Goal: Task Accomplishment & Management: Manage account settings

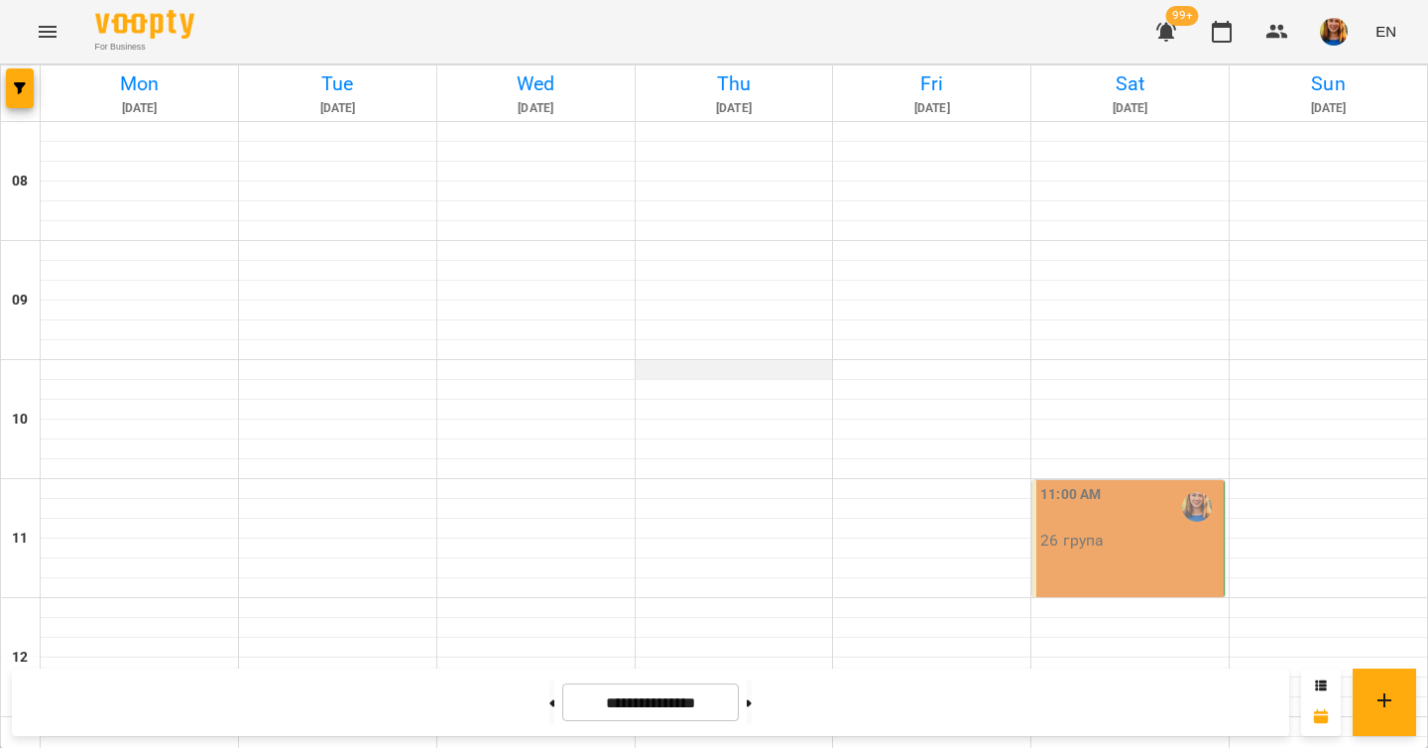
scroll to position [988, 0]
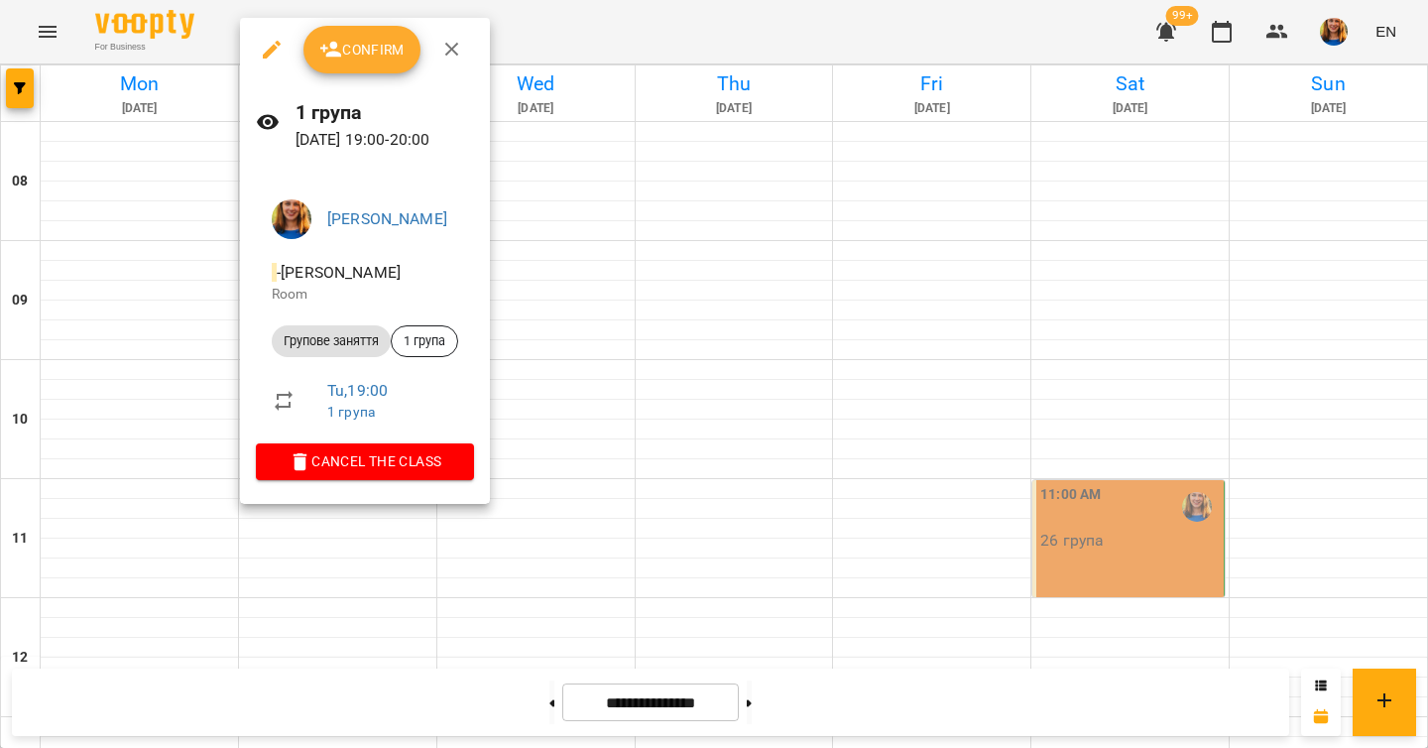
click at [346, 65] on button "Confirm" at bounding box center [361, 50] width 117 height 48
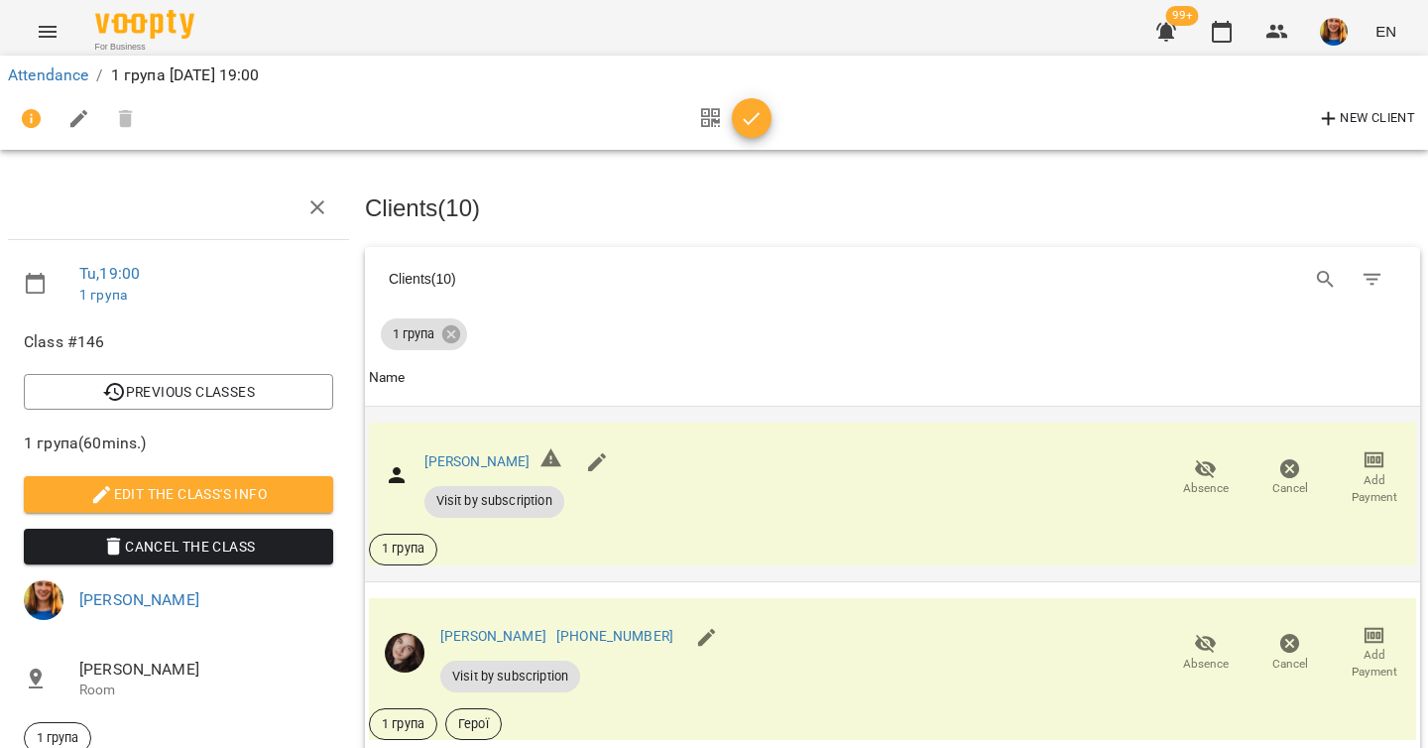
click at [1205, 476] on icon "button" at bounding box center [1206, 469] width 24 height 24
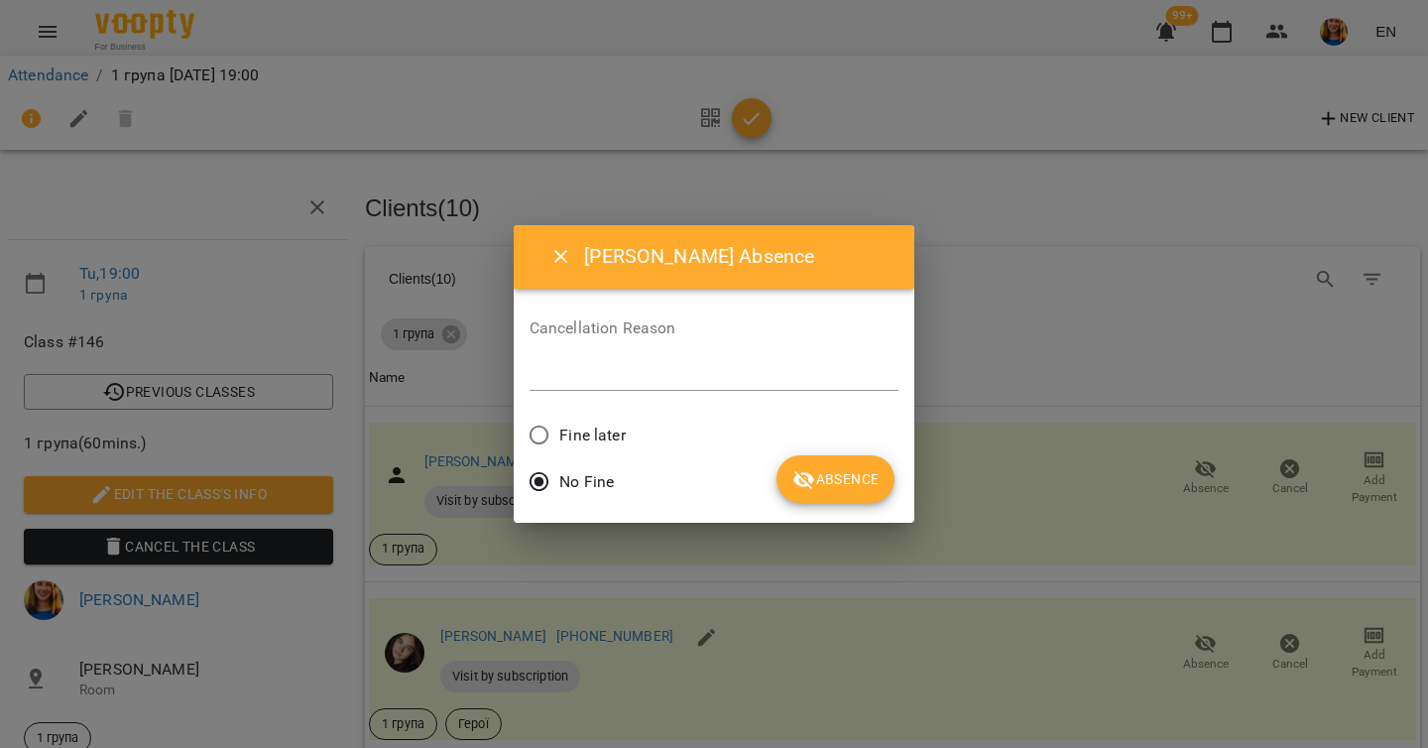
click at [877, 472] on span "Absence" at bounding box center [835, 479] width 86 height 24
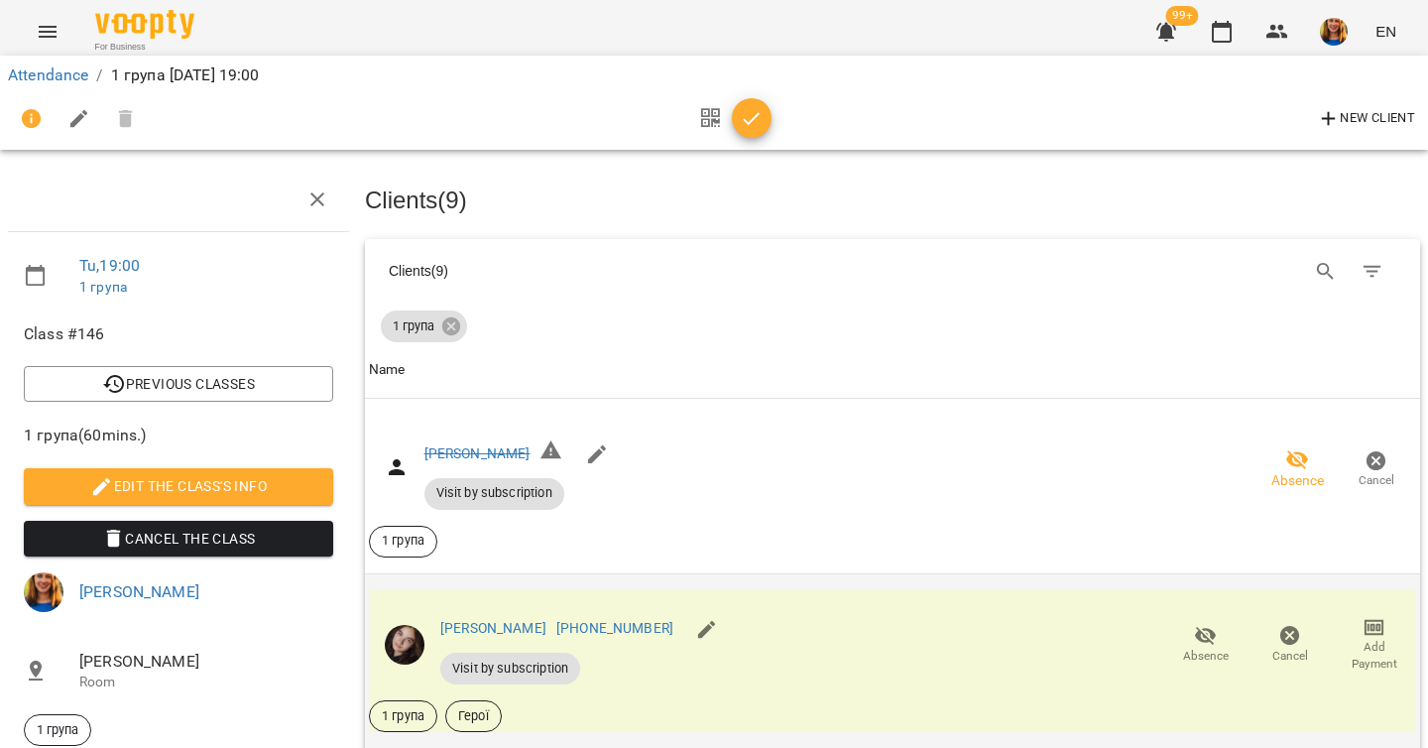
scroll to position [268, 0]
click at [1201, 624] on icon "button" at bounding box center [1206, 636] width 24 height 24
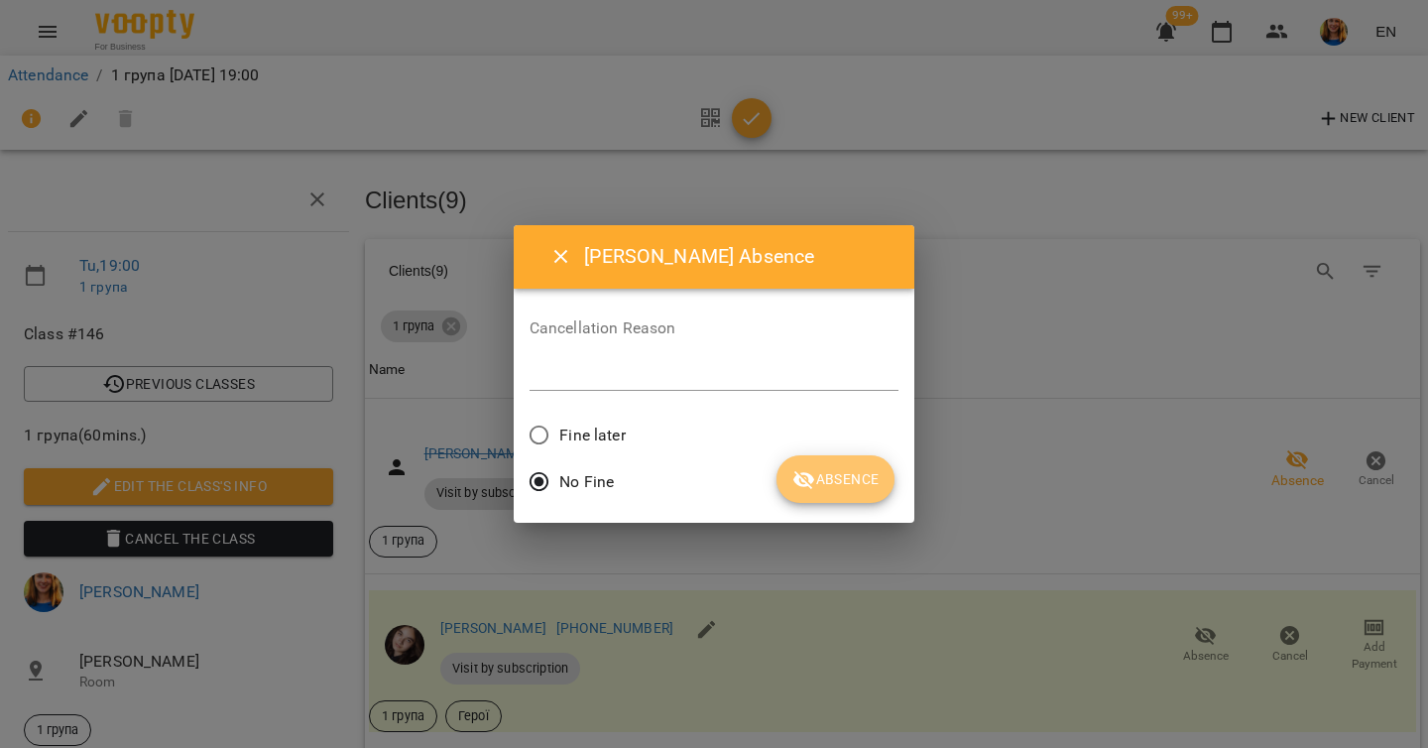
click at [854, 476] on span "Absence" at bounding box center [835, 479] width 86 height 24
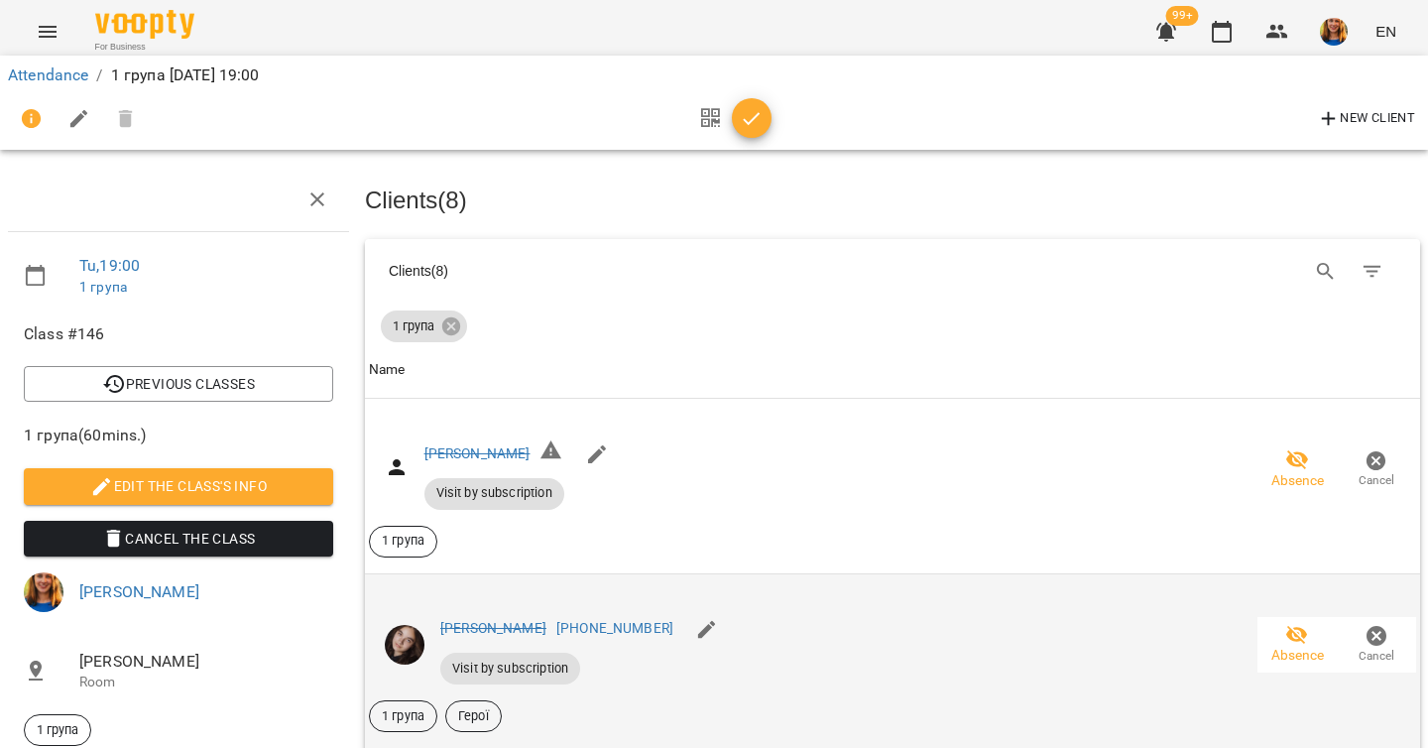
scroll to position [606, 0]
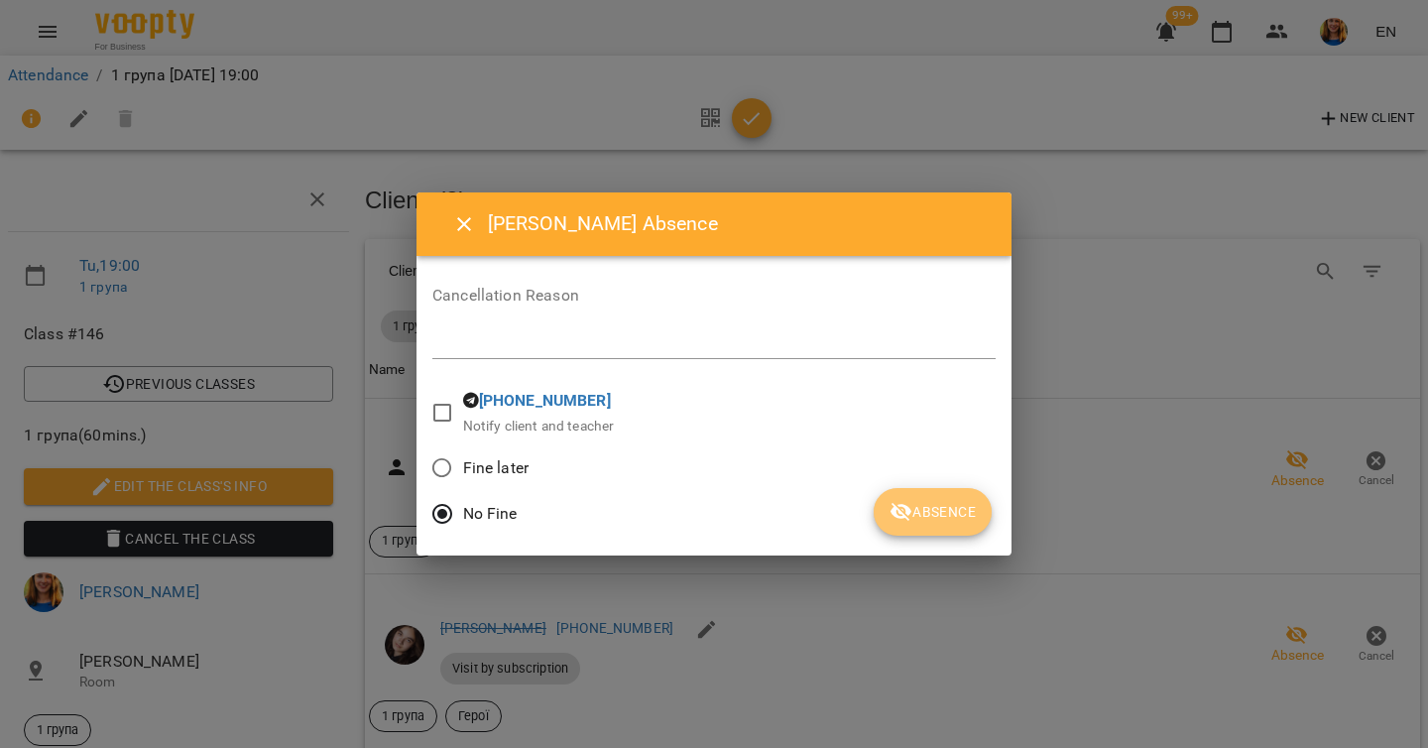
click at [919, 501] on span "Absence" at bounding box center [932, 512] width 86 height 24
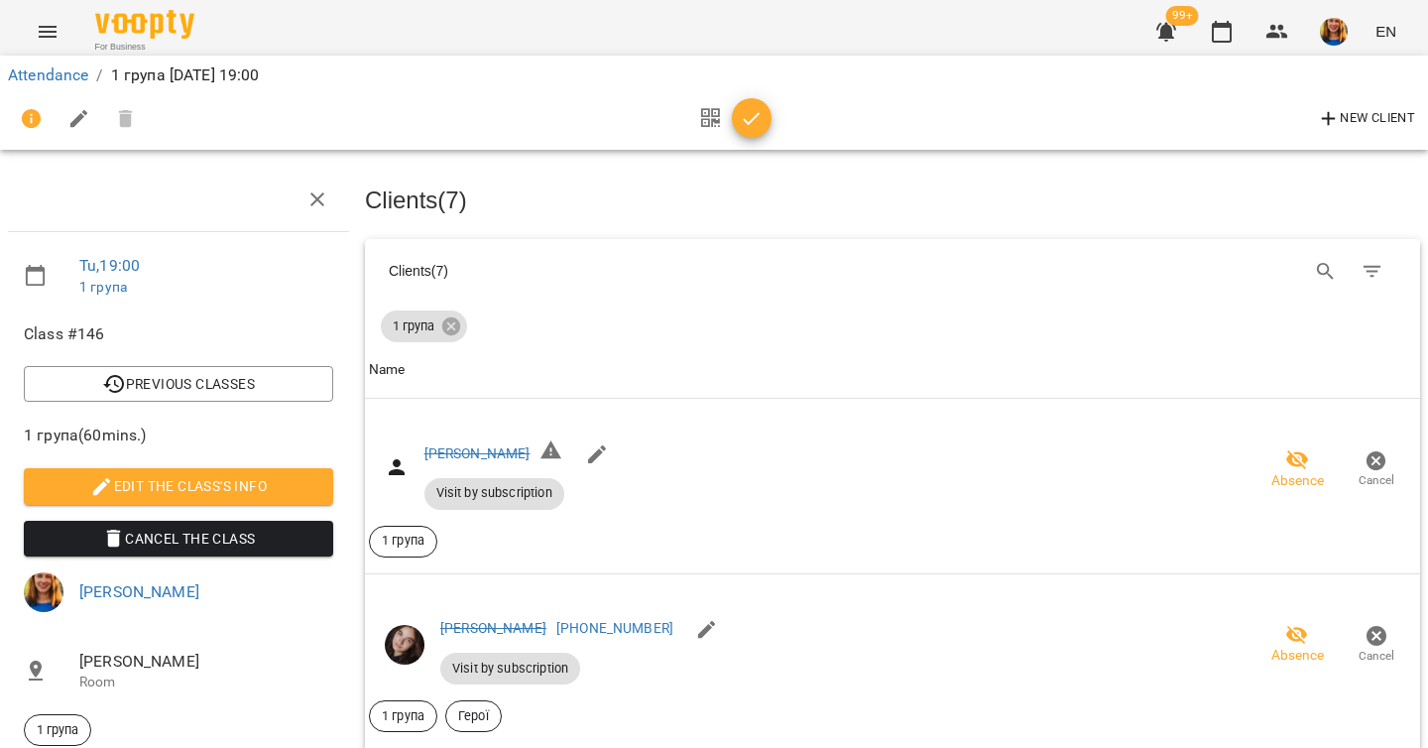
scroll to position [1476, 0]
click at [765, 116] on span "button" at bounding box center [752, 119] width 40 height 24
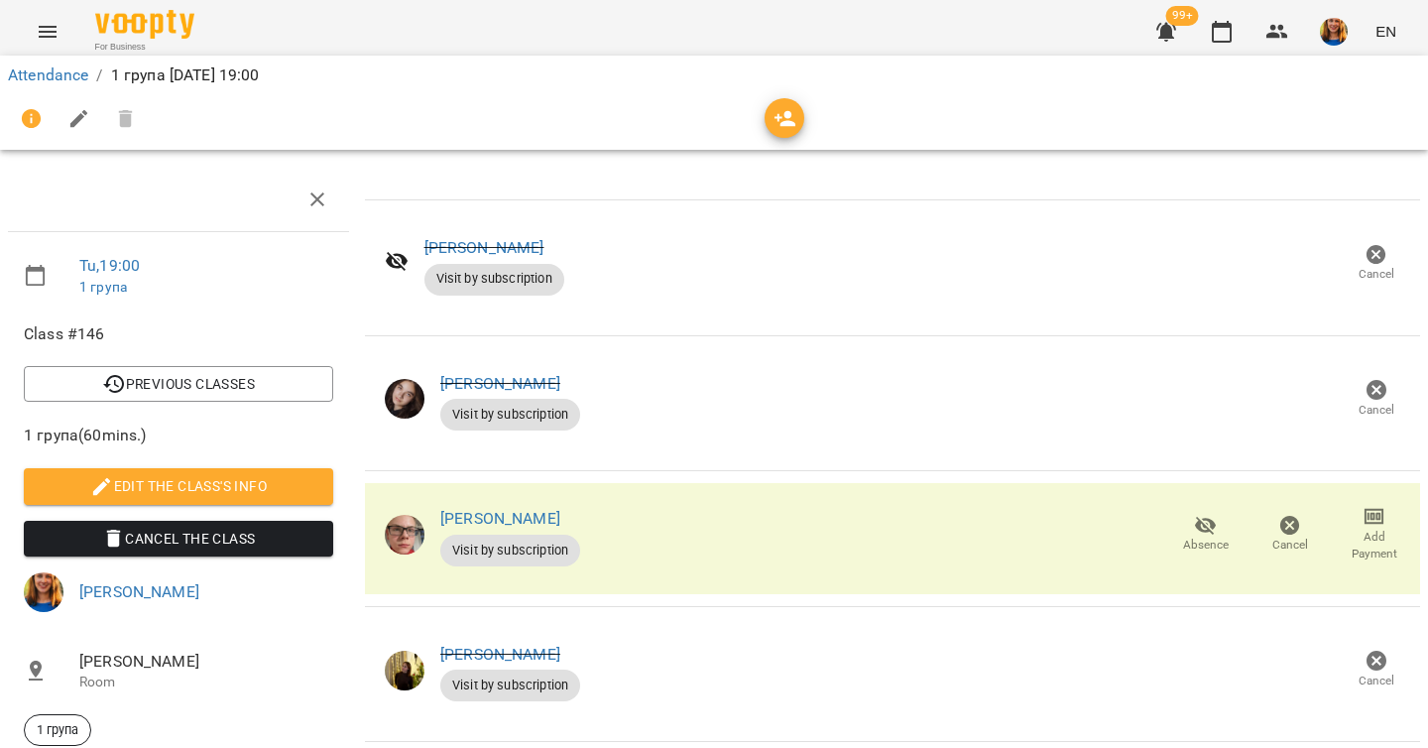
scroll to position [830, 0]
click at [72, 65] on link "Attendance" at bounding box center [48, 74] width 80 height 19
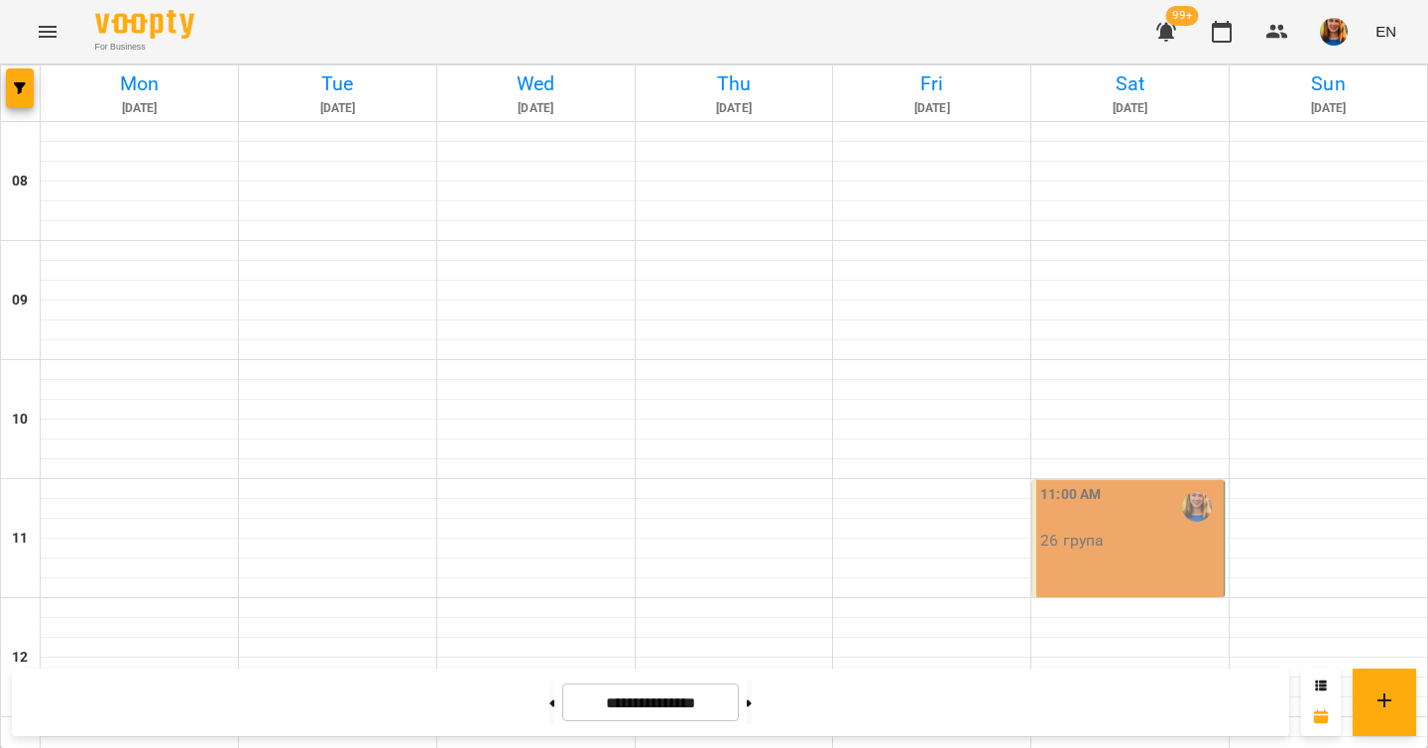
scroll to position [1109, 0]
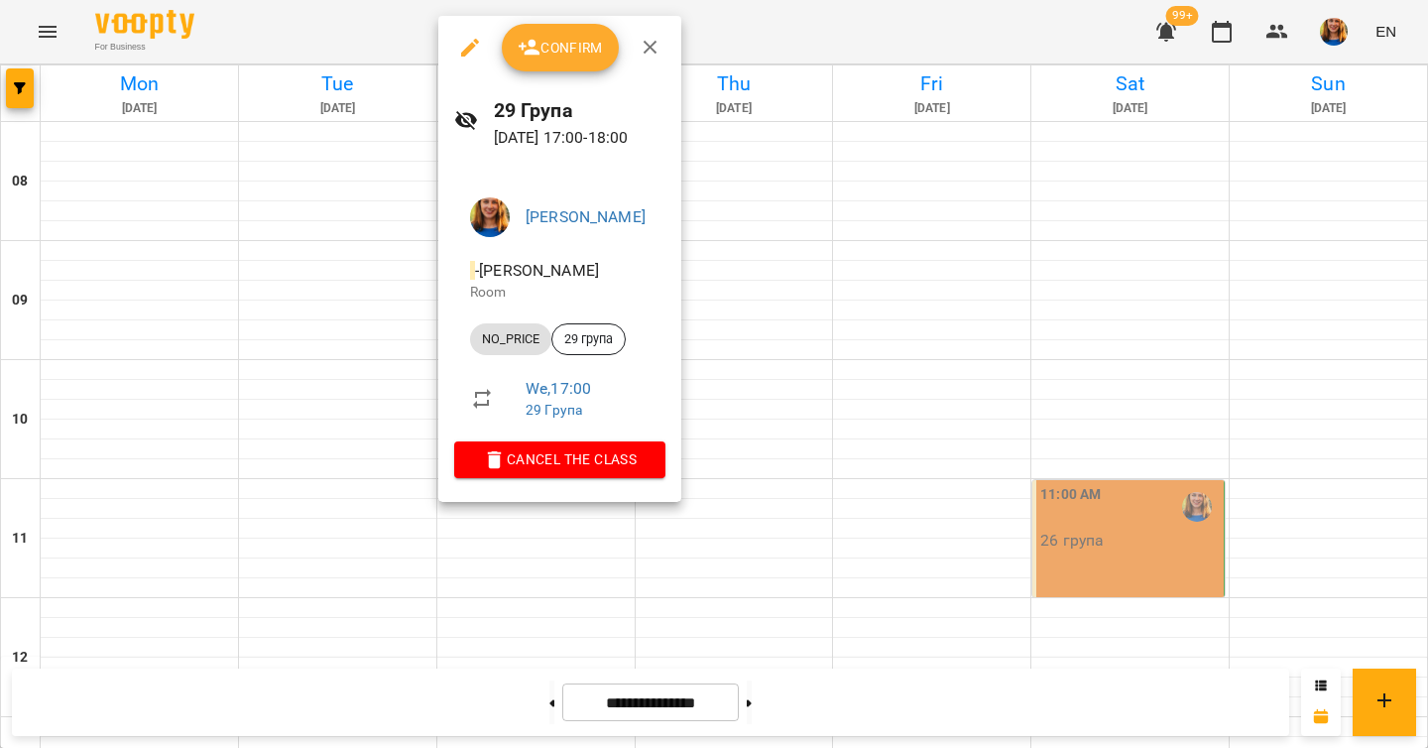
click at [571, 52] on span "Confirm" at bounding box center [560, 48] width 85 height 24
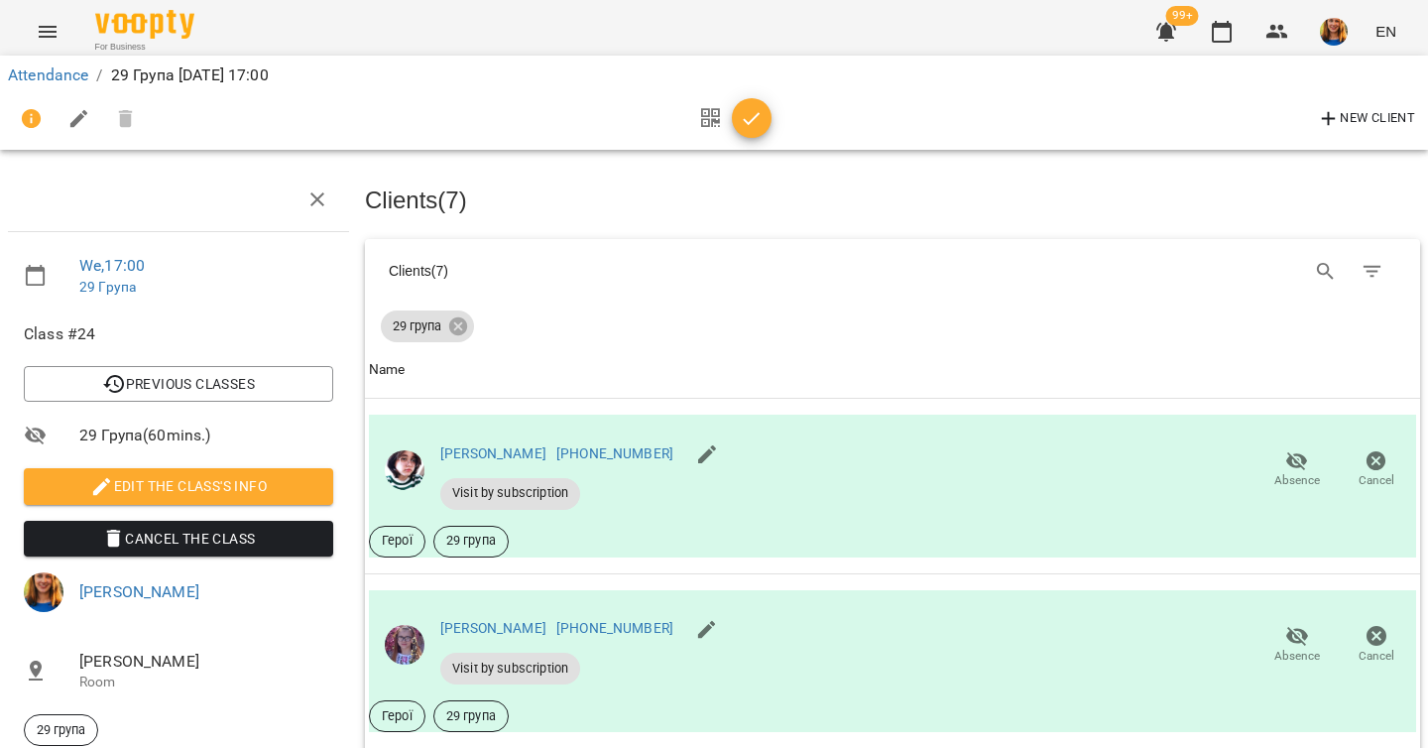
scroll to position [368, 0]
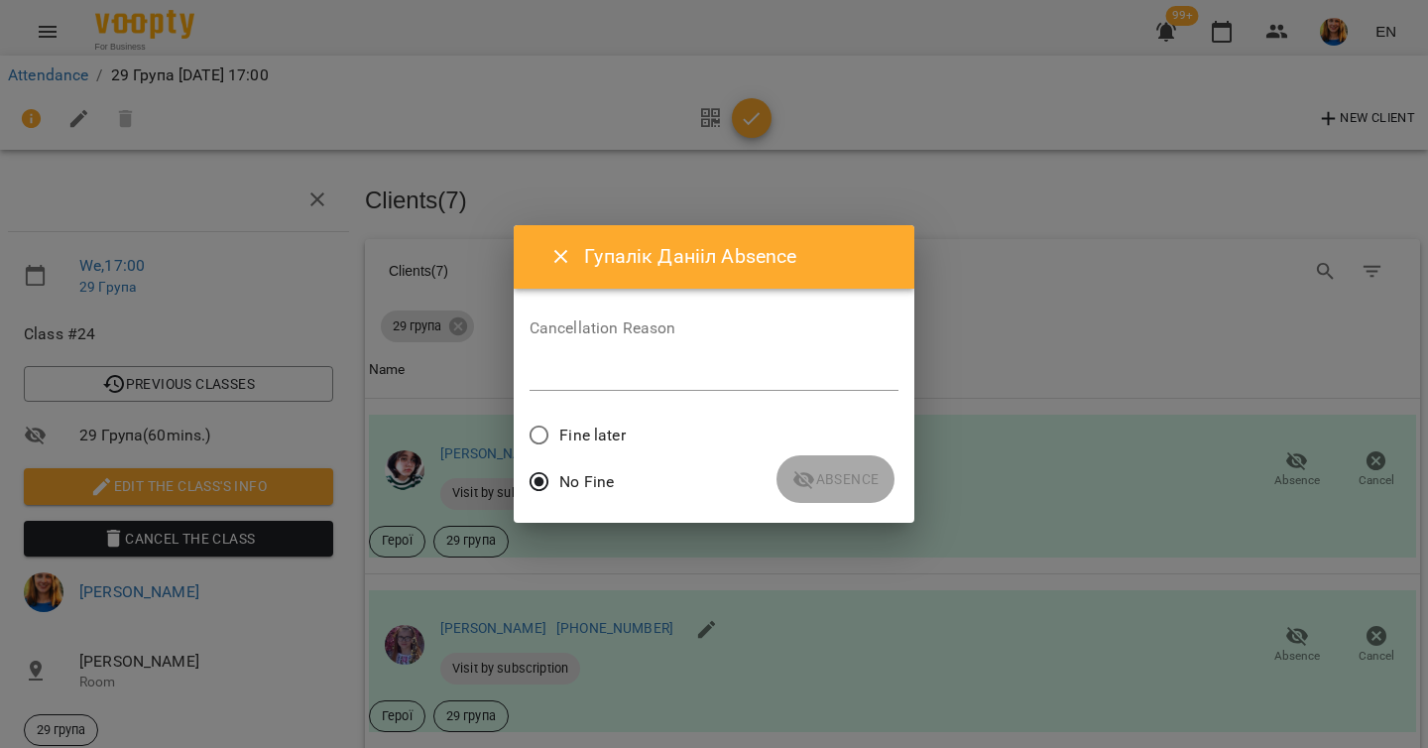
click at [682, 378] on textarea at bounding box center [715, 374] width 370 height 19
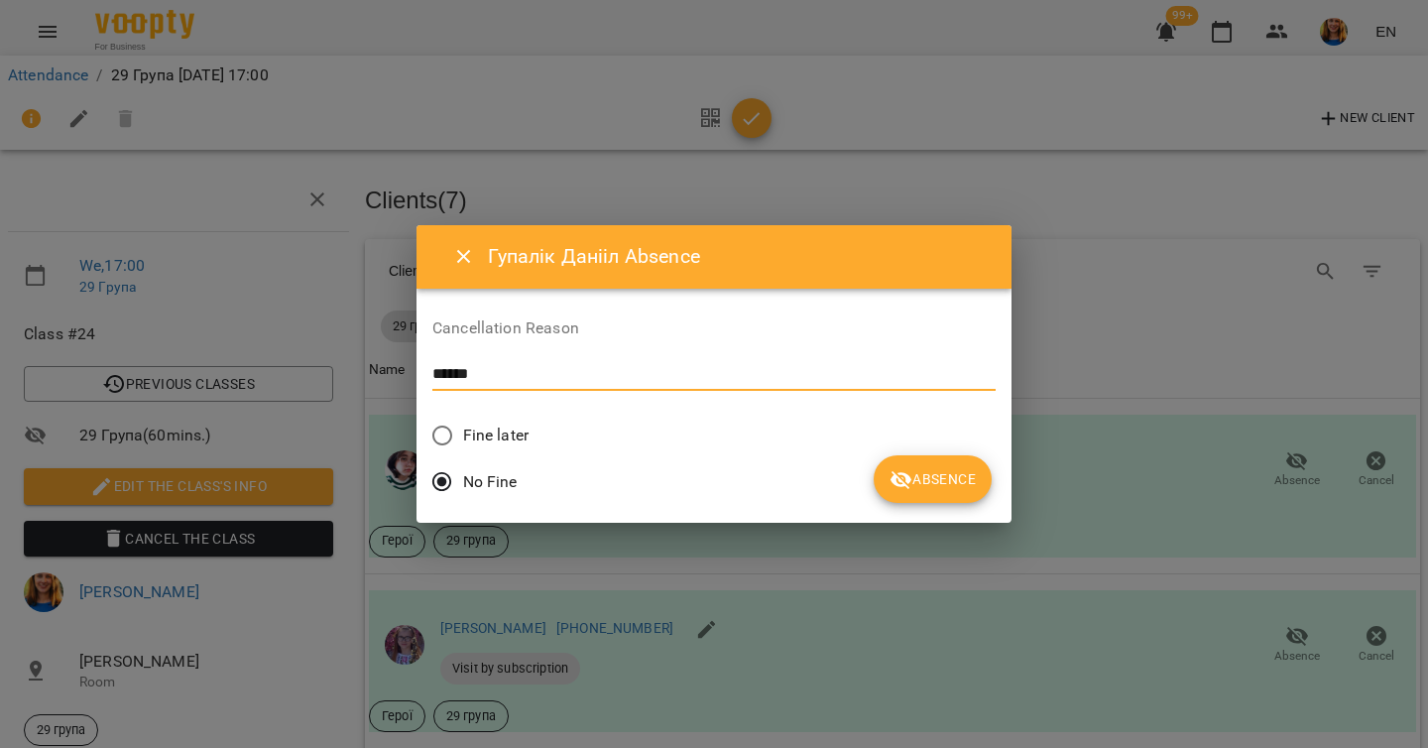
type textarea "******"
click at [889, 489] on span "Absence" at bounding box center [932, 479] width 86 height 24
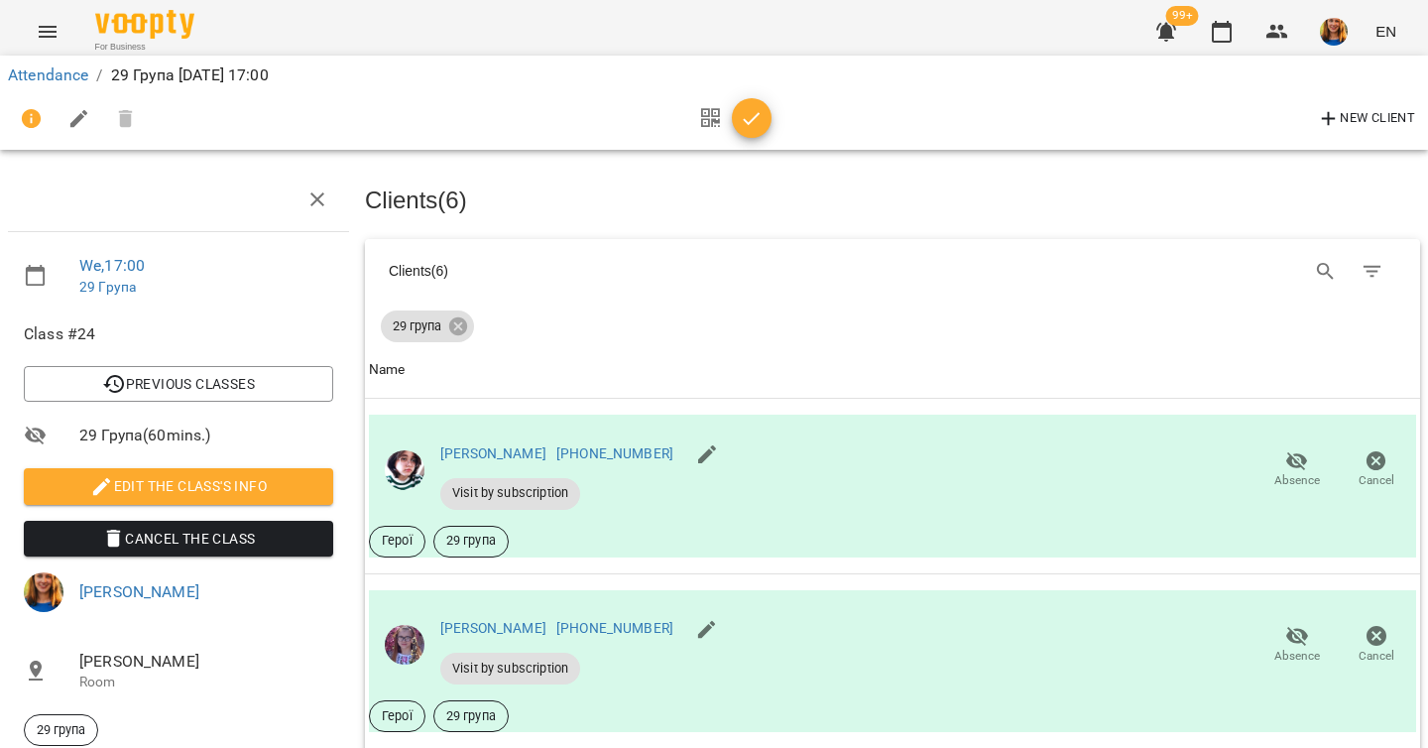
scroll to position [603, 0]
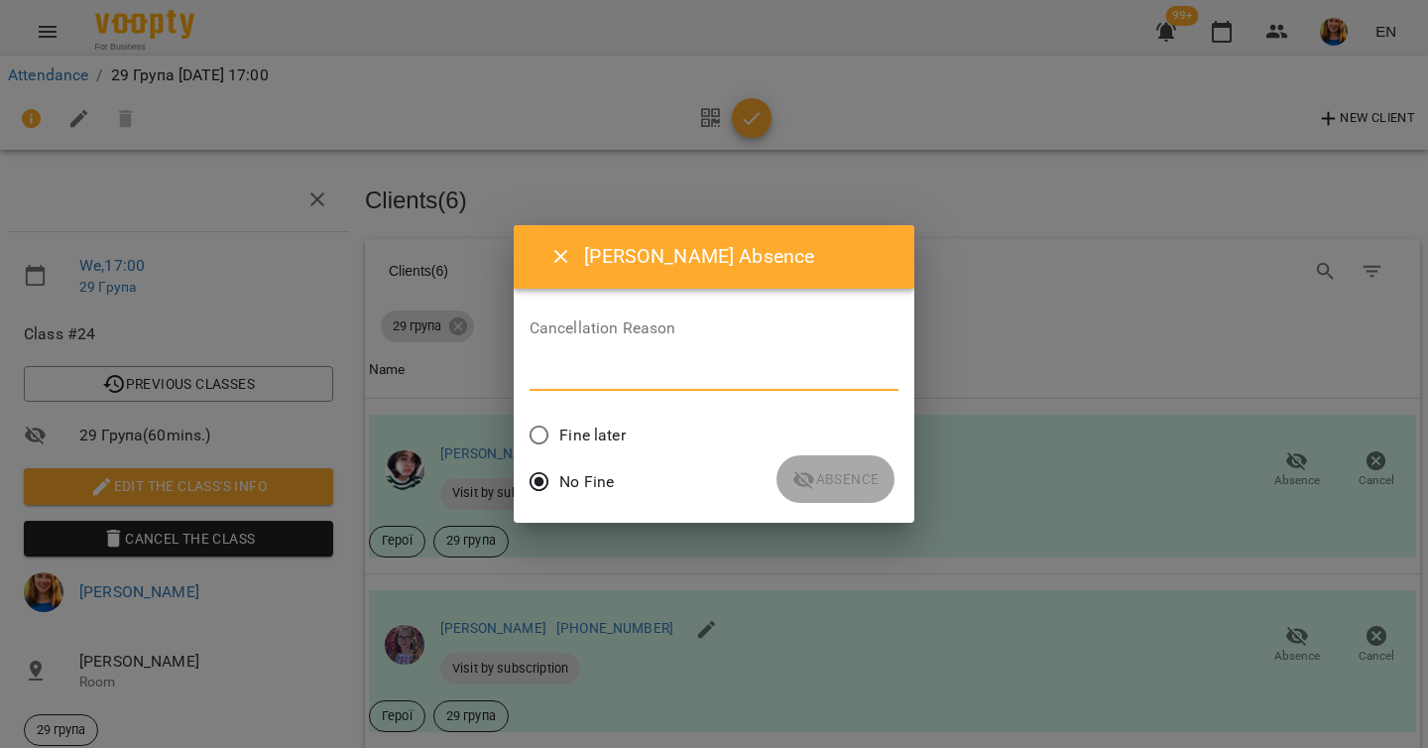
click at [633, 377] on textarea at bounding box center [715, 374] width 370 height 19
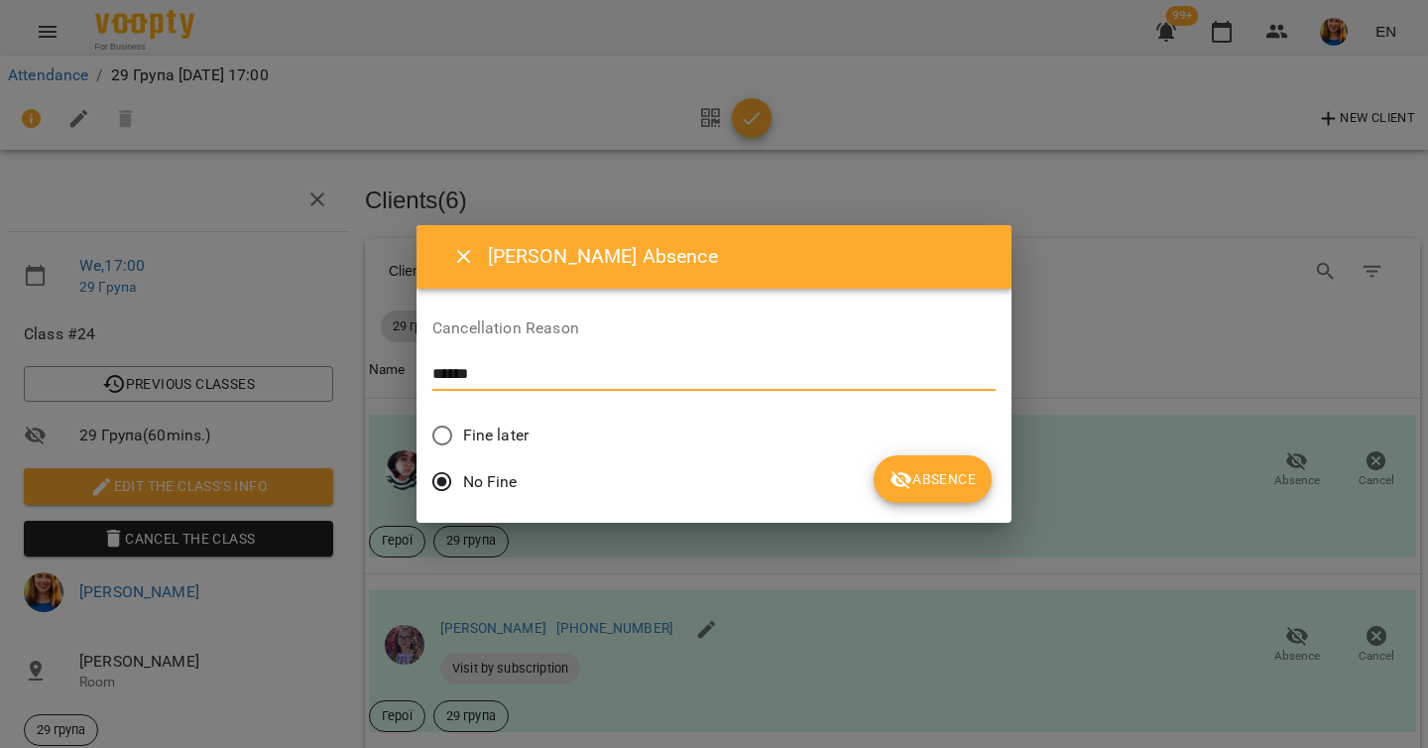
type textarea "******"
click at [889, 478] on span "Absence" at bounding box center [932, 479] width 86 height 24
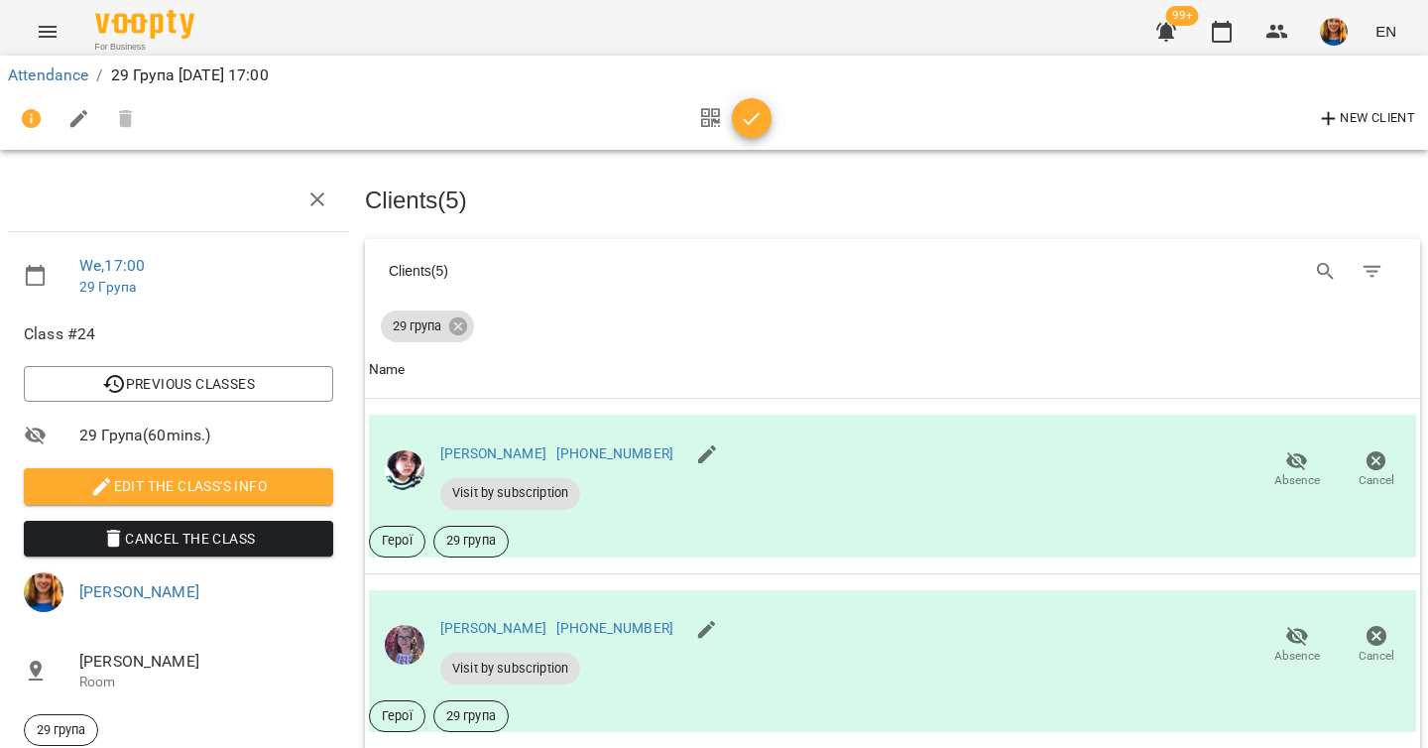
scroll to position [977, 0]
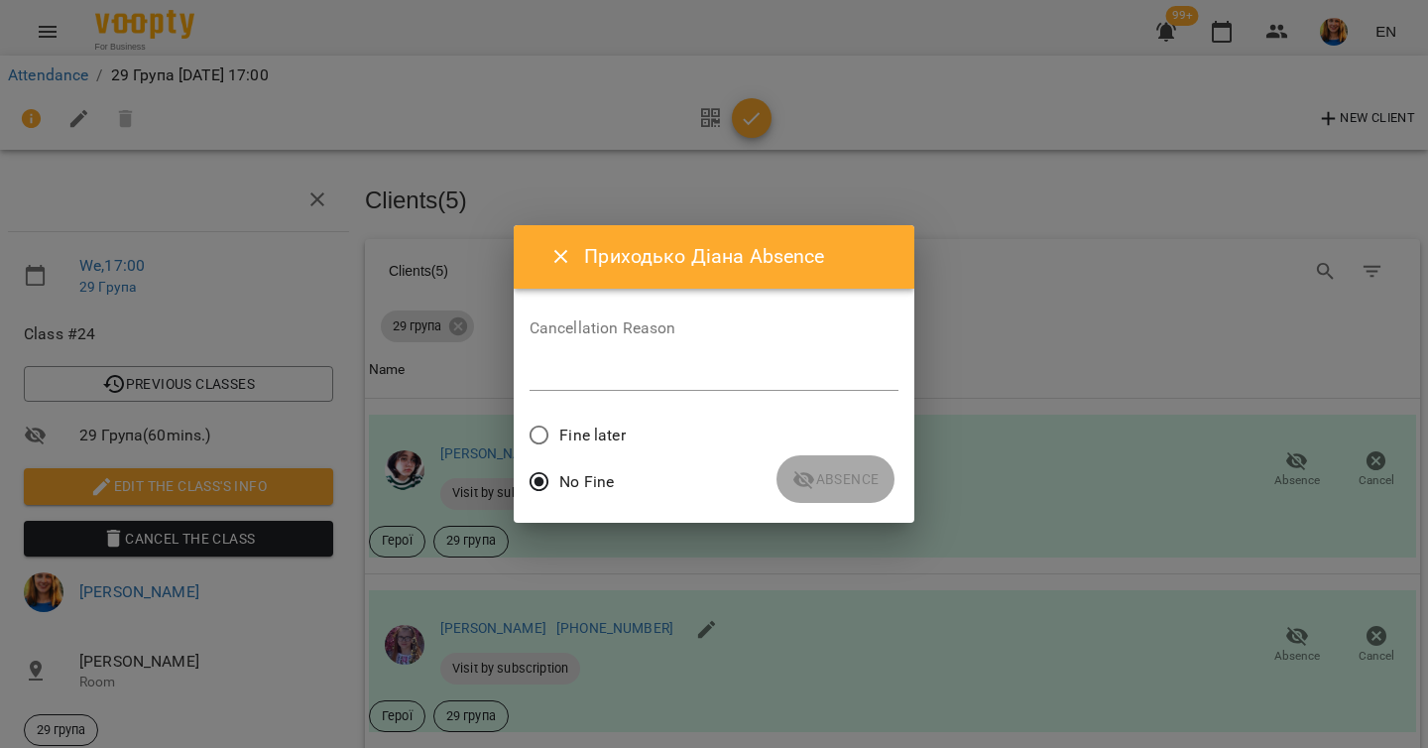
click at [685, 375] on textarea at bounding box center [715, 374] width 370 height 19
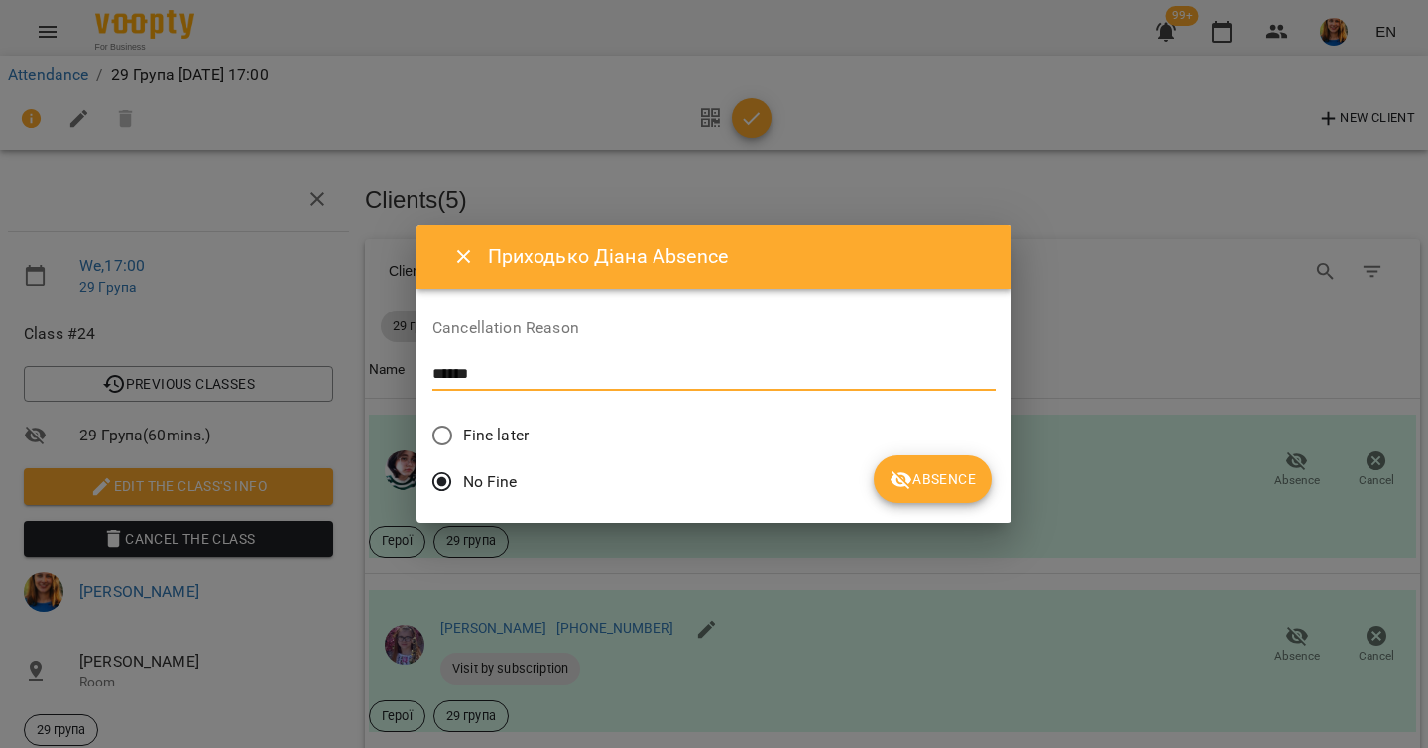
type textarea "******"
click at [874, 493] on button "Absence" at bounding box center [933, 479] width 118 height 48
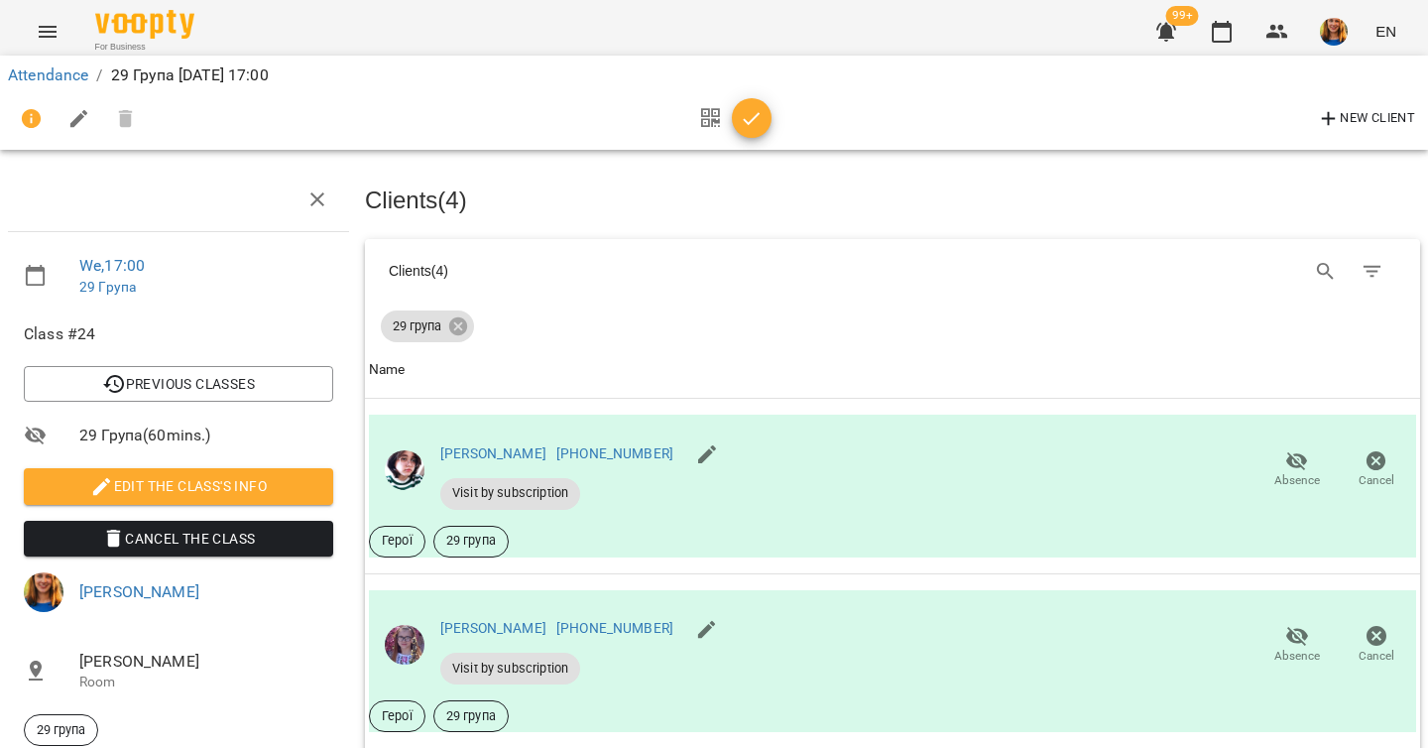
click at [754, 119] on icon "button" at bounding box center [752, 119] width 24 height 24
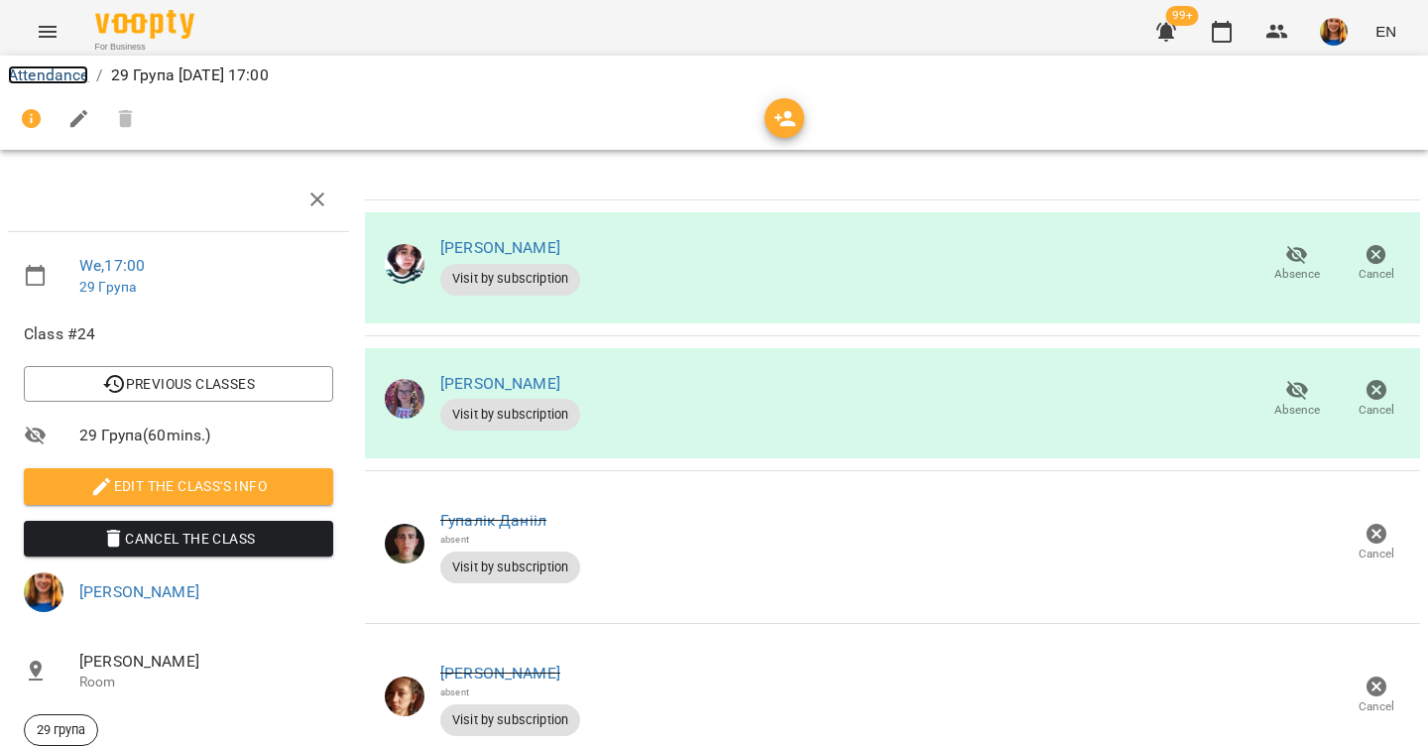
click at [59, 73] on link "Attendance" at bounding box center [48, 74] width 80 height 19
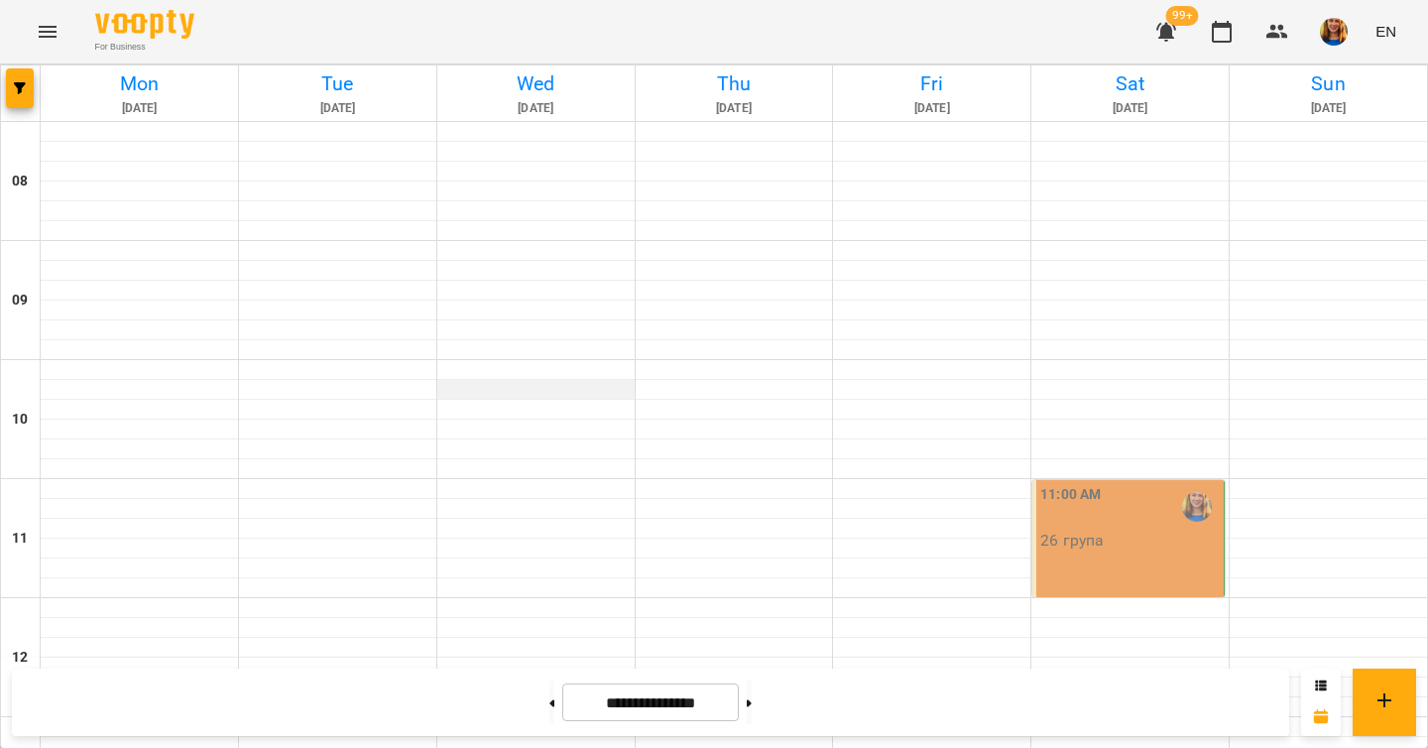
scroll to position [1068, 0]
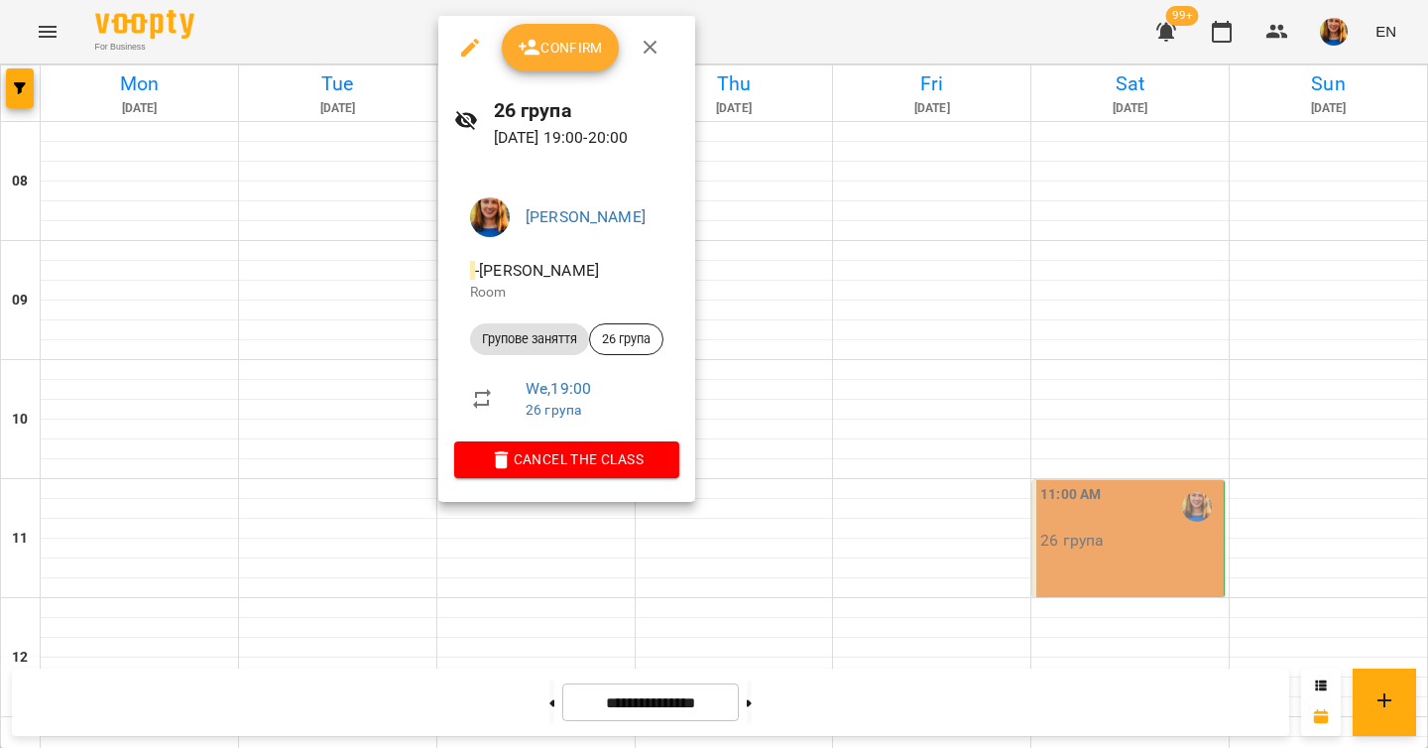
click at [550, 52] on span "Confirm" at bounding box center [560, 48] width 85 height 24
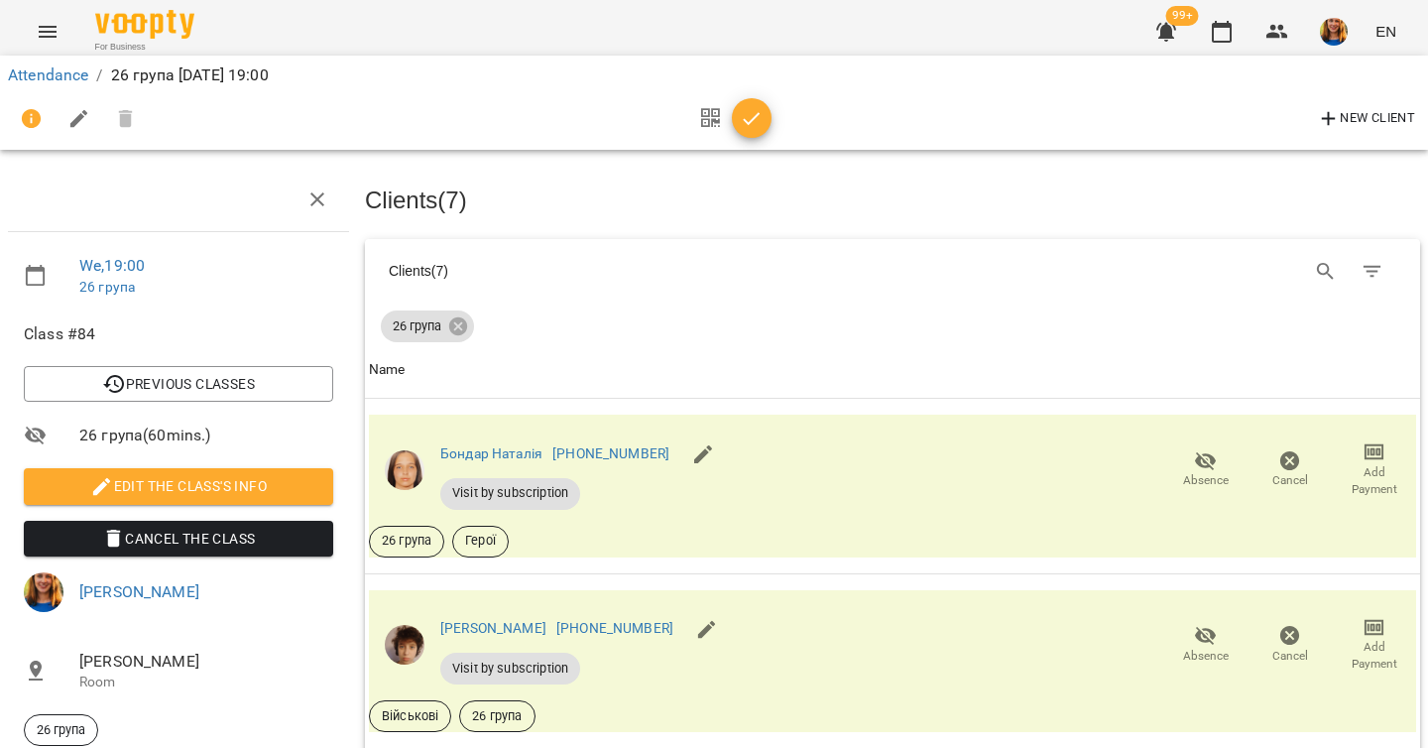
scroll to position [950, 0]
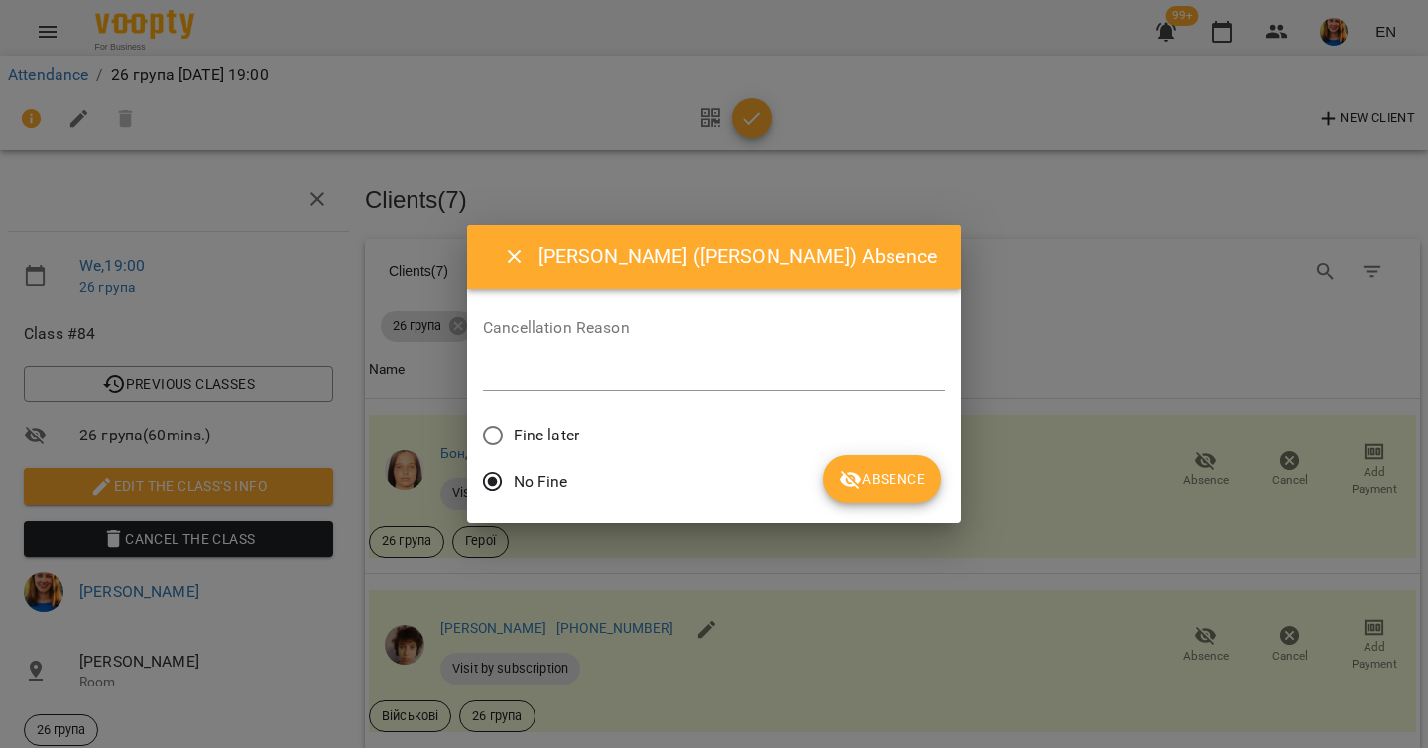
click at [682, 370] on textarea at bounding box center [714, 374] width 462 height 19
click at [905, 470] on span "Absence" at bounding box center [882, 479] width 86 height 24
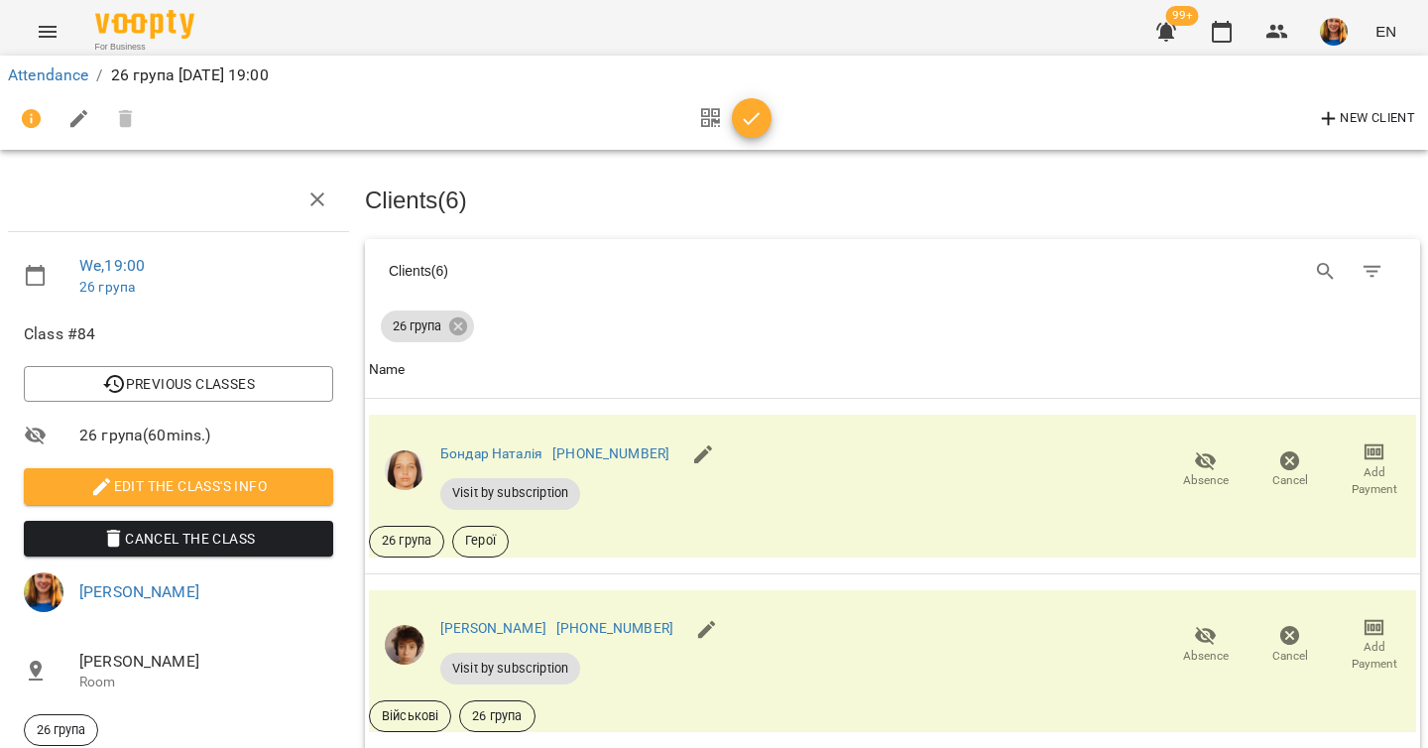
click at [755, 123] on icon "button" at bounding box center [752, 119] width 24 height 24
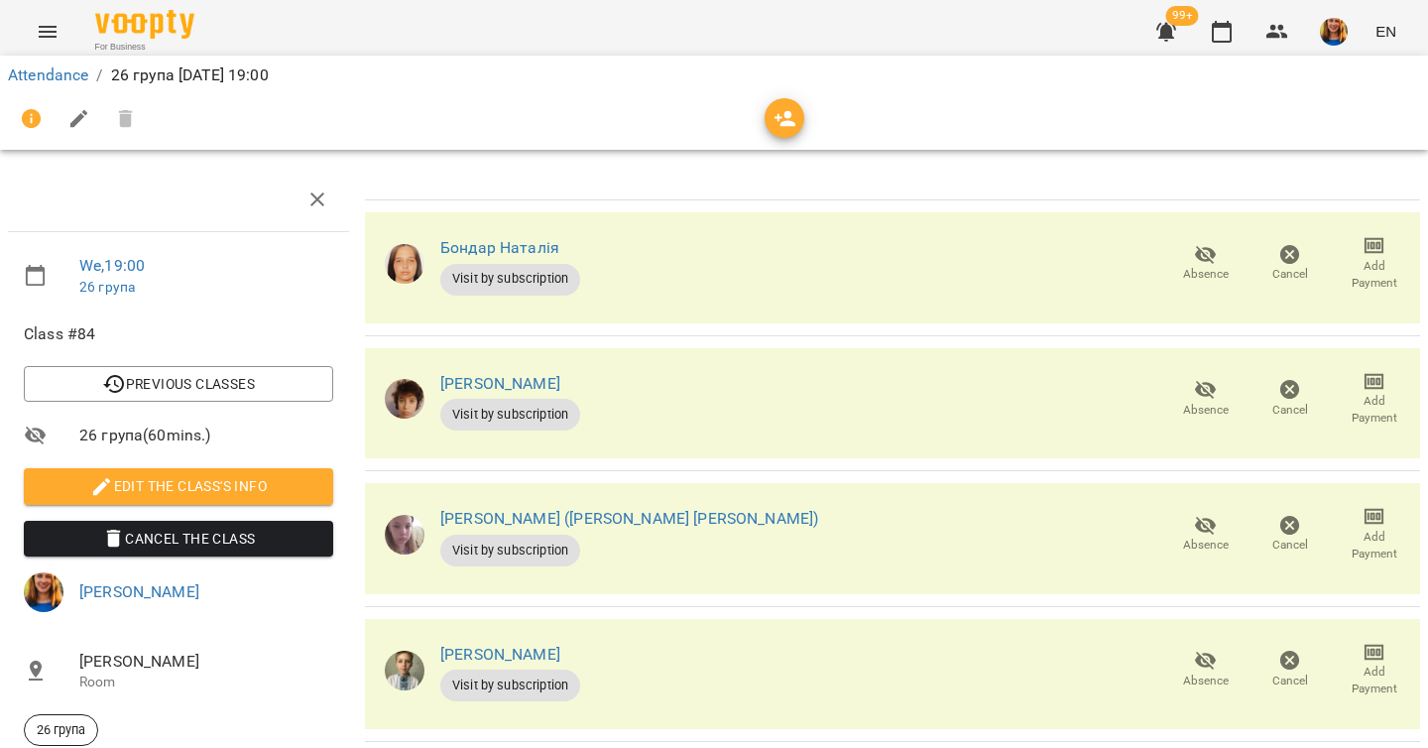
scroll to position [424, 0]
click at [67, 73] on link "Attendance" at bounding box center [48, 74] width 80 height 19
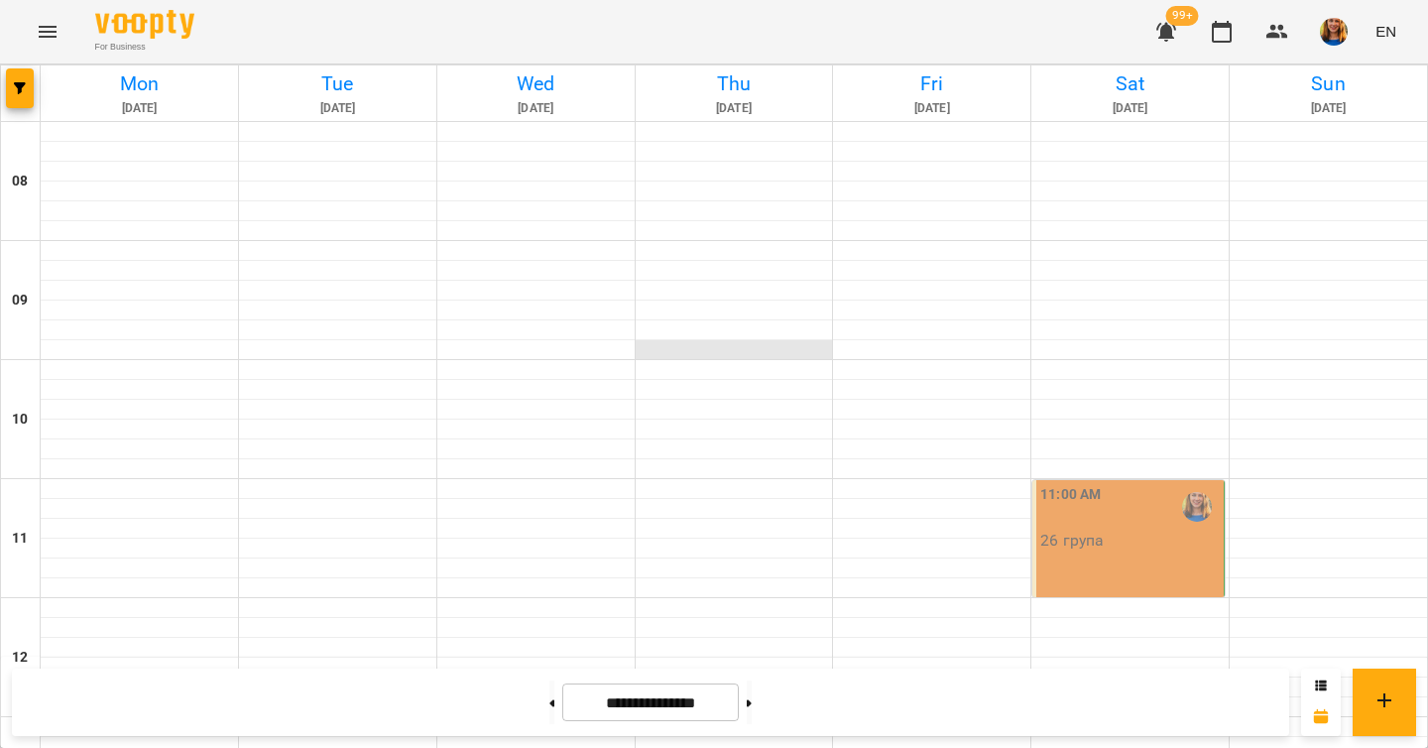
scroll to position [1248, 0]
